Goal: Information Seeking & Learning: Learn about a topic

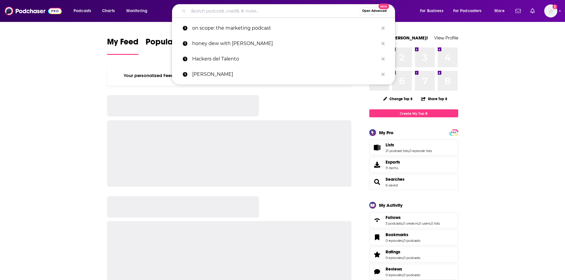
click at [271, 6] on input "Search podcasts, credits, & more..." at bounding box center [273, 10] width 171 height 9
paste input "The [PERSON_NAME] Podcast"
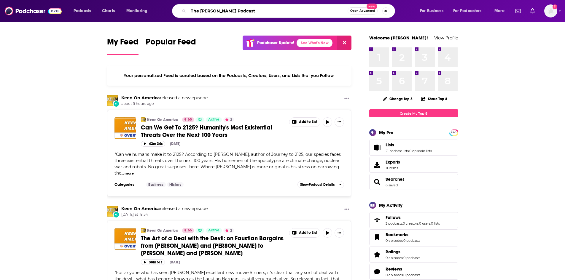
type input "The [PERSON_NAME] Podcast"
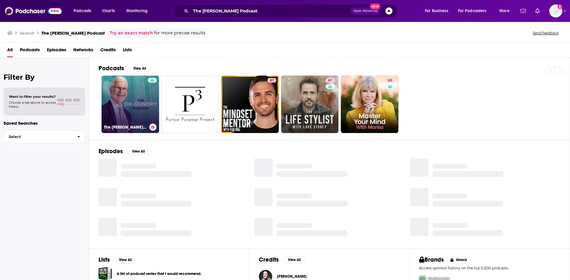
click at [137, 106] on link "The [PERSON_NAME] Podcast" at bounding box center [130, 105] width 58 height 58
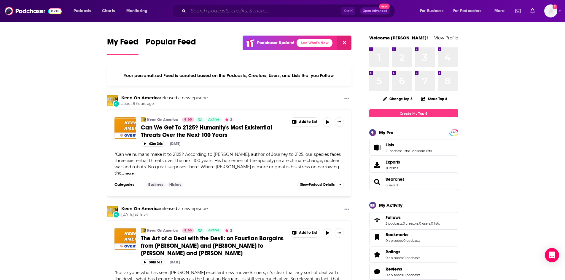
click at [259, 11] on input "Search podcasts, credits, & more..." at bounding box center [264, 10] width 153 height 9
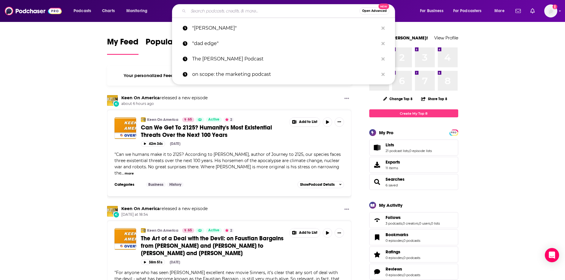
paste input "The [PERSON_NAME] Podcast"
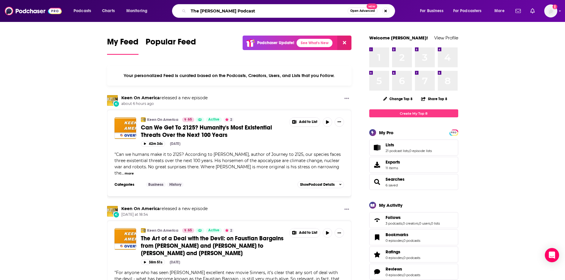
type input "The [PERSON_NAME] Podcast"
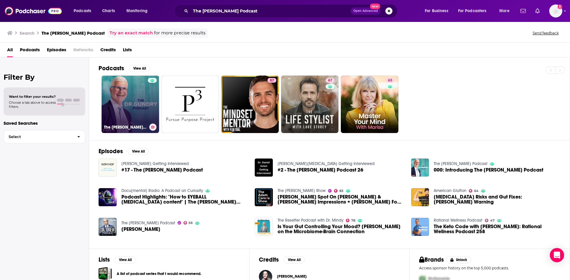
click at [141, 94] on link "The [PERSON_NAME] Podcast" at bounding box center [130, 105] width 58 height 58
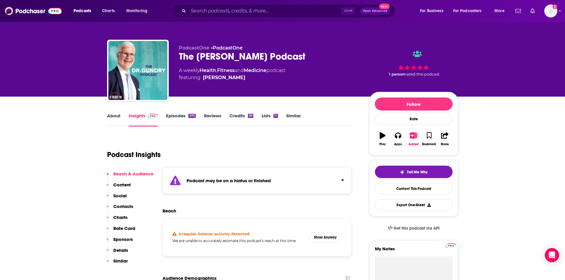
click at [205, 57] on div "The [PERSON_NAME] Podcast" at bounding box center [269, 57] width 181 height 12
click at [212, 11] on input "Search podcasts, credits, & more..." at bounding box center [264, 10] width 153 height 9
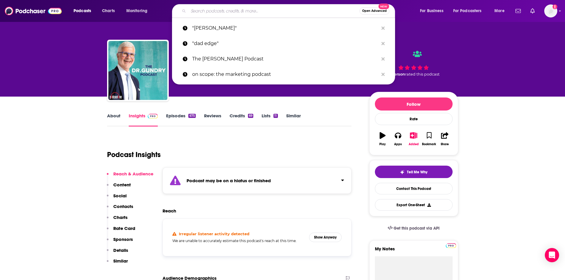
paste input "The [PERSON_NAME] Podcast"
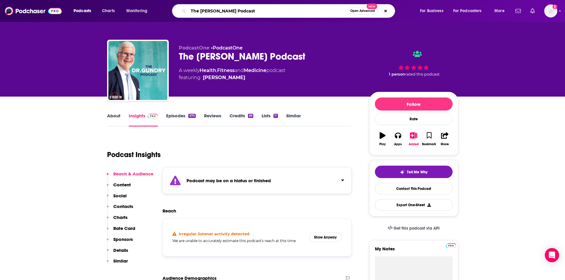
drag, startPoint x: 225, startPoint y: 12, endPoint x: 260, endPoint y: 11, distance: 35.0
click at [260, 11] on input "The [PERSON_NAME] Podcast" at bounding box center [267, 10] width 159 height 9
type input "The [PERSON_NAME]"
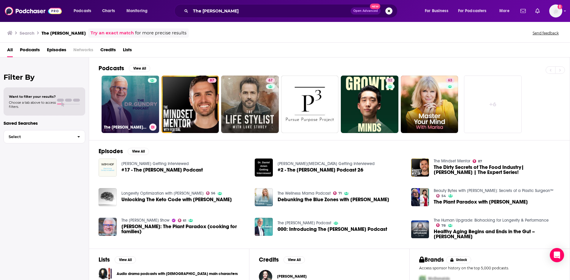
click at [133, 110] on link "The [PERSON_NAME] Podcast" at bounding box center [130, 105] width 58 height 58
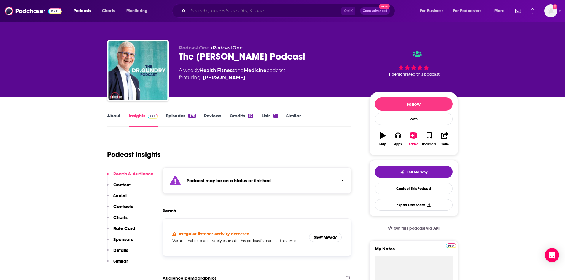
click at [218, 14] on input "Search podcasts, credits, & more..." at bounding box center [264, 10] width 153 height 9
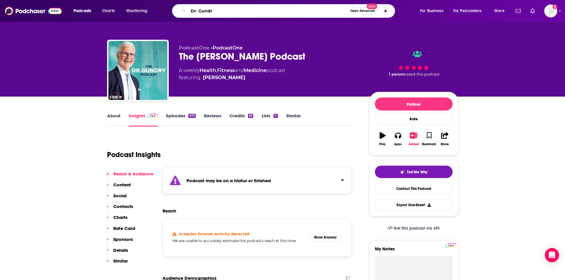
type input "[PERSON_NAME]"
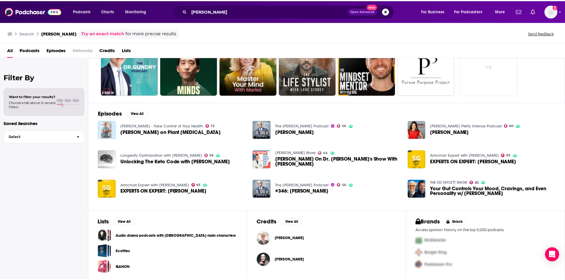
scroll to position [38, 0]
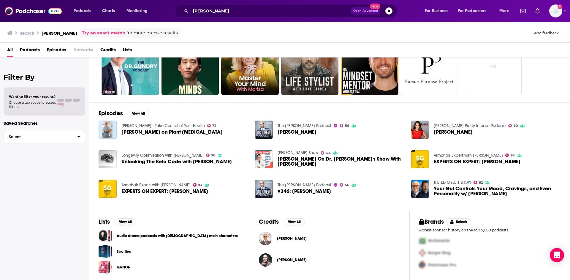
click at [297, 239] on span "[PERSON_NAME]" at bounding box center [292, 238] width 30 height 5
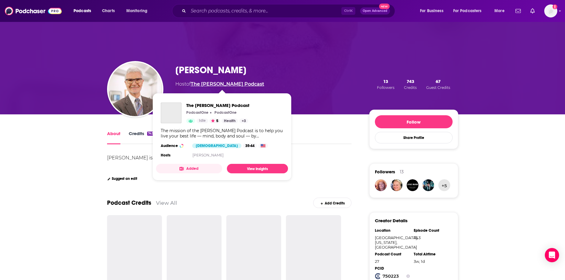
click at [206, 86] on link "The [PERSON_NAME] Podcast" at bounding box center [228, 84] width 74 height 6
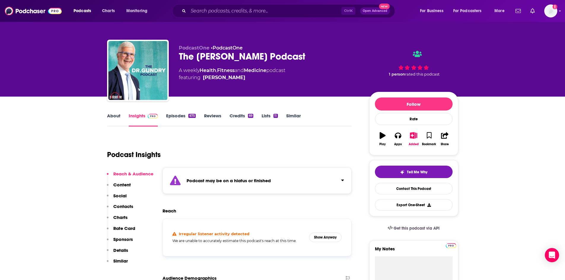
click at [144, 121] on link "Insights" at bounding box center [143, 120] width 29 height 14
click at [117, 120] on link "About" at bounding box center [113, 120] width 13 height 14
